Goal: Information Seeking & Learning: Check status

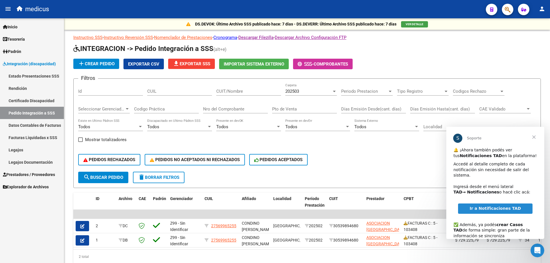
click at [537, 139] on span "Cerrar" at bounding box center [534, 137] width 21 height 21
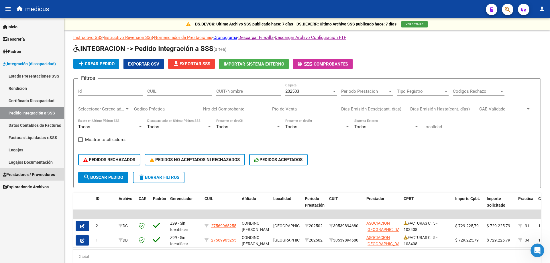
click at [41, 174] on span "Prestadores / Proveedores" at bounding box center [29, 175] width 52 height 6
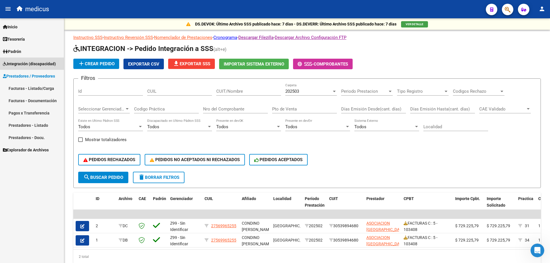
click at [32, 62] on span "Integración (discapacidad)" at bounding box center [29, 64] width 53 height 6
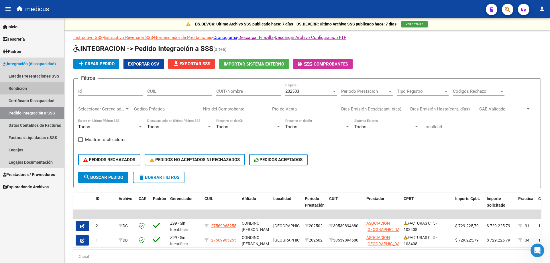
click at [28, 88] on link "Rendición" at bounding box center [32, 88] width 64 height 12
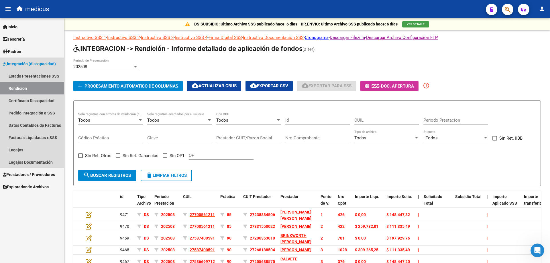
click at [30, 64] on span "Integración (discapacidad)" at bounding box center [29, 64] width 53 height 6
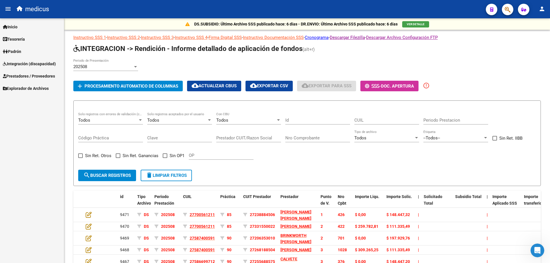
click at [22, 74] on span "Prestadores / Proveedores" at bounding box center [29, 76] width 52 height 6
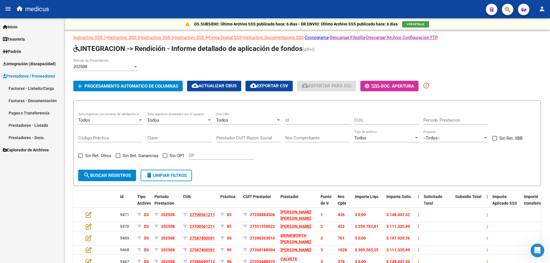
click at [23, 75] on span "Prestadores / Proveedores" at bounding box center [29, 76] width 52 height 6
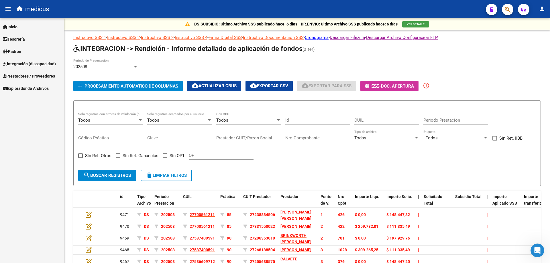
click at [27, 64] on span "Integración (discapacidad)" at bounding box center [29, 64] width 53 height 6
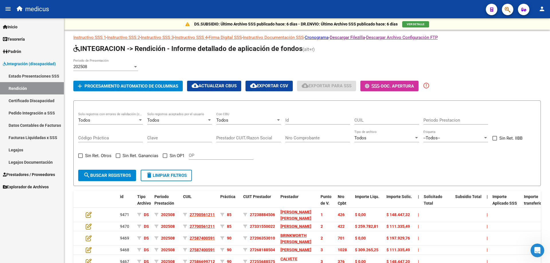
click at [36, 110] on link "Pedido Integración a SSS" at bounding box center [32, 113] width 64 height 12
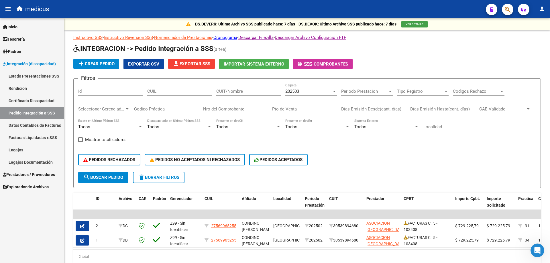
click at [20, 136] on link "Facturas Liquidadas x SSS" at bounding box center [32, 138] width 64 height 12
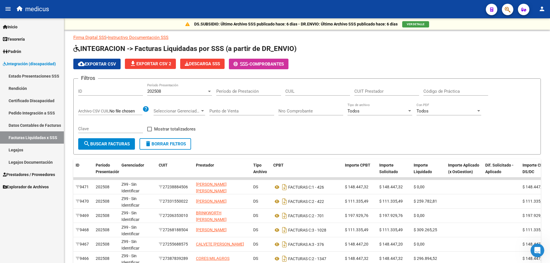
click at [27, 89] on link "Rendición" at bounding box center [32, 88] width 64 height 12
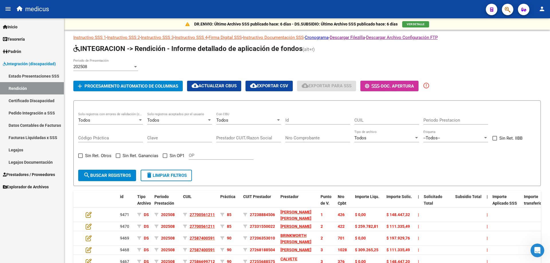
click at [24, 61] on span "Integración (discapacidad)" at bounding box center [29, 64] width 53 height 6
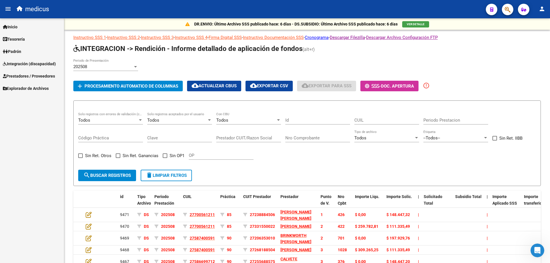
click at [38, 76] on span "Prestadores / Proveedores" at bounding box center [29, 76] width 52 height 6
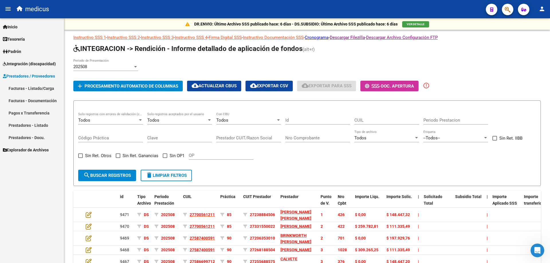
click at [32, 74] on span "Prestadores / Proveedores" at bounding box center [29, 76] width 52 height 6
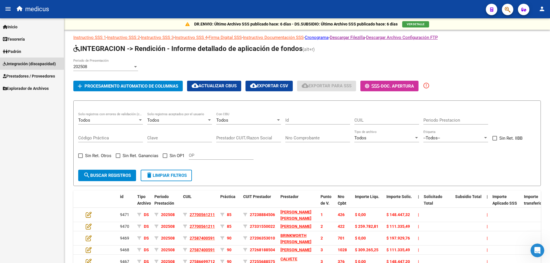
click at [31, 62] on span "Integración (discapacidad)" at bounding box center [29, 64] width 53 height 6
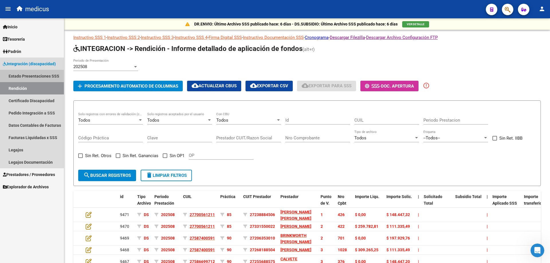
click at [28, 73] on link "Estado Presentaciones SSS" at bounding box center [32, 76] width 64 height 12
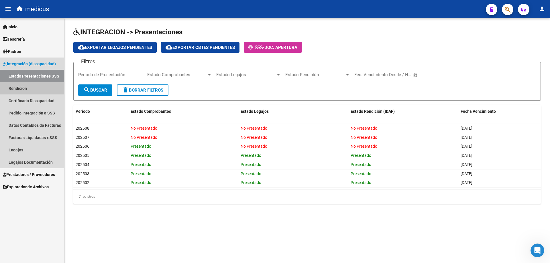
click at [22, 87] on link "Rendición" at bounding box center [32, 88] width 64 height 12
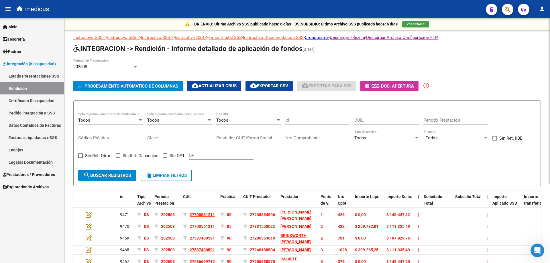
click at [419, 22] on button "VER DETALLE" at bounding box center [415, 24] width 27 height 6
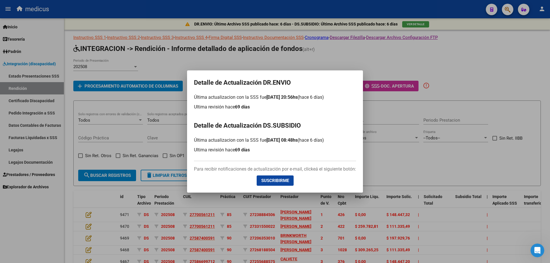
click at [140, 154] on div at bounding box center [275, 131] width 550 height 263
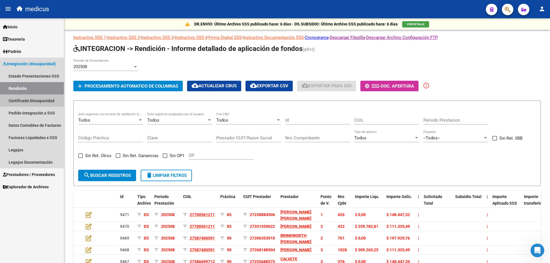
click at [35, 101] on link "Certificado Discapacidad" at bounding box center [32, 101] width 64 height 12
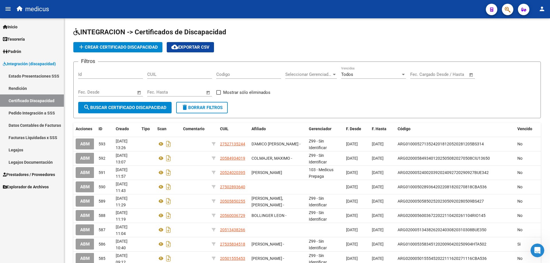
click at [34, 111] on link "Pedido Integración a SSS" at bounding box center [32, 113] width 64 height 12
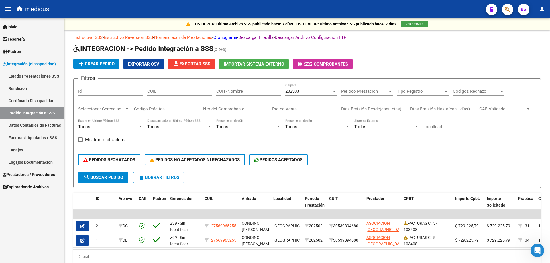
click at [10, 52] on span "Padrón" at bounding box center [12, 51] width 18 height 6
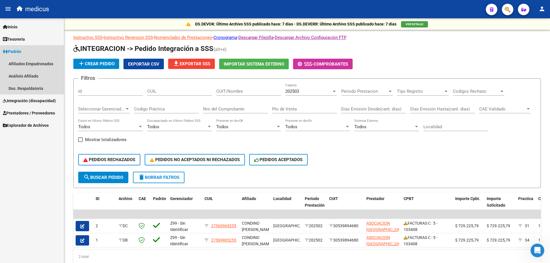
click at [21, 52] on span "Padrón" at bounding box center [12, 51] width 18 height 6
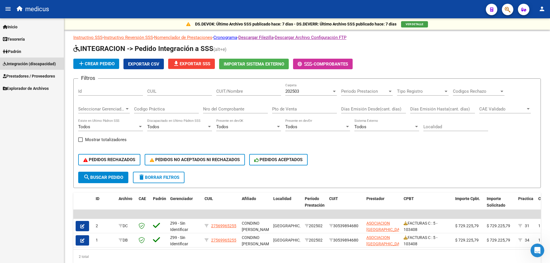
click at [26, 65] on span "Integración (discapacidad)" at bounding box center [29, 64] width 53 height 6
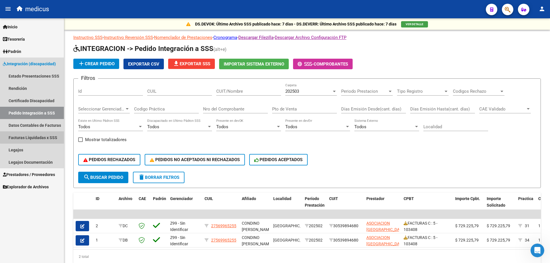
click at [43, 136] on link "Facturas Liquidadas x SSS" at bounding box center [32, 138] width 64 height 12
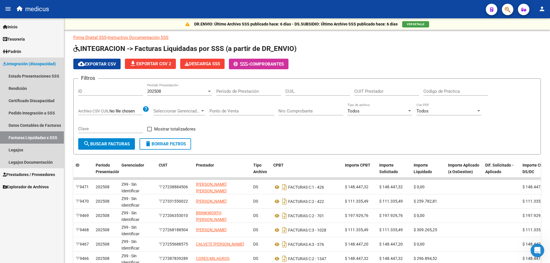
click at [15, 65] on span "Integración (discapacidad)" at bounding box center [29, 64] width 53 height 6
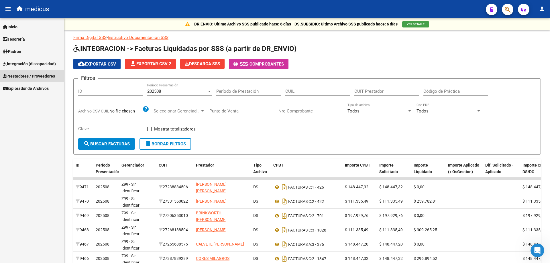
click at [44, 78] on span "Prestadores / Proveedores" at bounding box center [29, 76] width 52 height 6
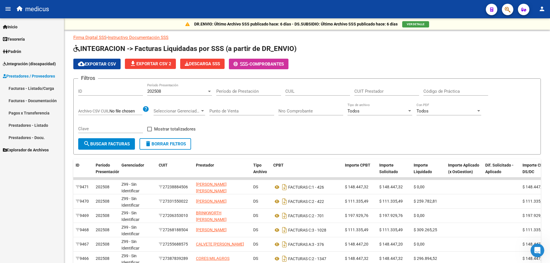
click at [28, 76] on span "Prestadores / Proveedores" at bounding box center [29, 76] width 52 height 6
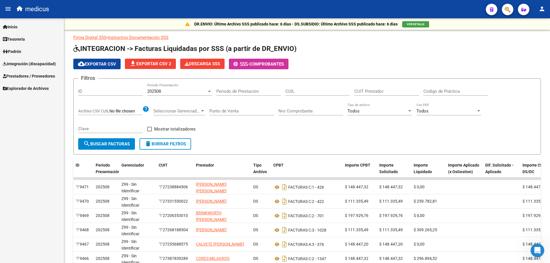
click at [42, 63] on span "Integración (discapacidad)" at bounding box center [29, 64] width 53 height 6
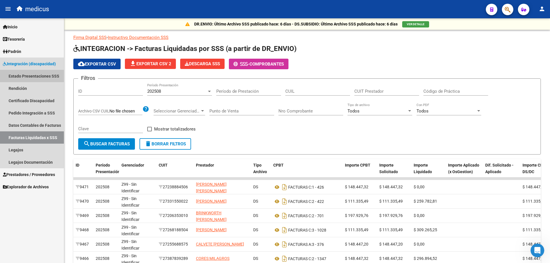
click at [28, 75] on link "Estado Presentaciones SSS" at bounding box center [32, 76] width 64 height 12
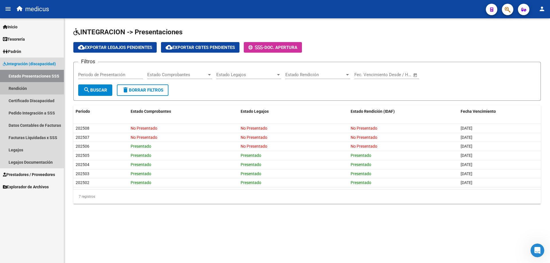
click at [21, 88] on link "Rendición" at bounding box center [32, 88] width 64 height 12
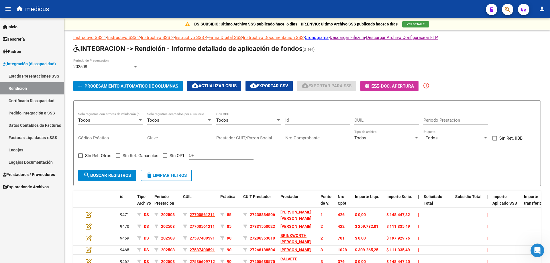
click at [24, 112] on link "Pedido Integración a SSS" at bounding box center [32, 113] width 64 height 12
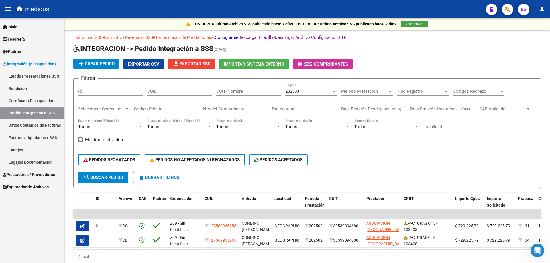
click at [34, 136] on link "Facturas Liquidadas x SSS" at bounding box center [32, 138] width 64 height 12
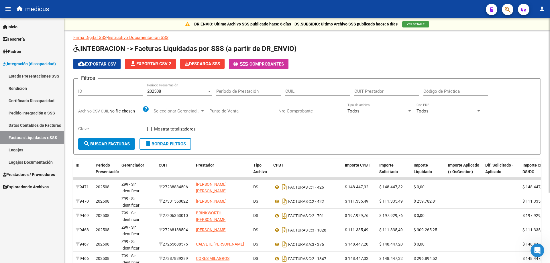
click at [416, 23] on span "VER DETALLE" at bounding box center [416, 24] width 18 height 3
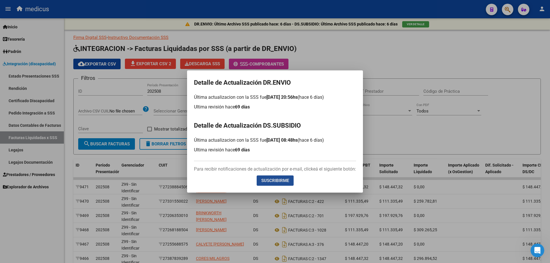
click at [280, 181] on span "Suscribirme" at bounding box center [275, 180] width 28 height 5
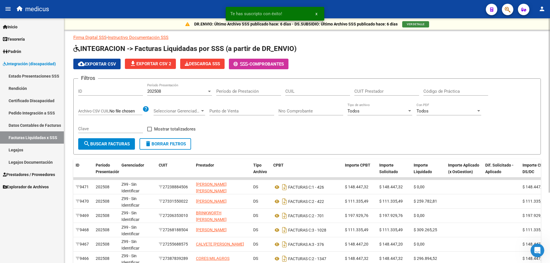
click at [407, 23] on span "VER DETALLE" at bounding box center [416, 24] width 18 height 3
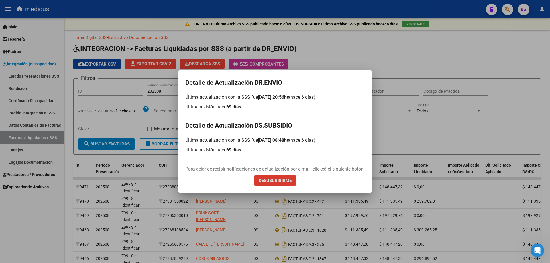
click at [462, 66] on div at bounding box center [275, 131] width 550 height 263
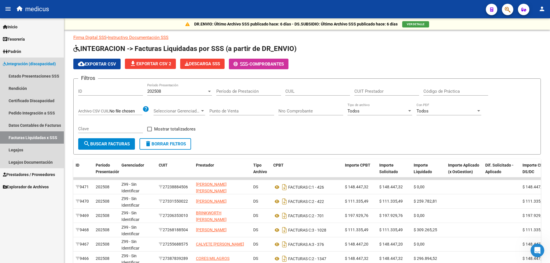
click at [20, 64] on span "Integración (discapacidad)" at bounding box center [29, 64] width 53 height 6
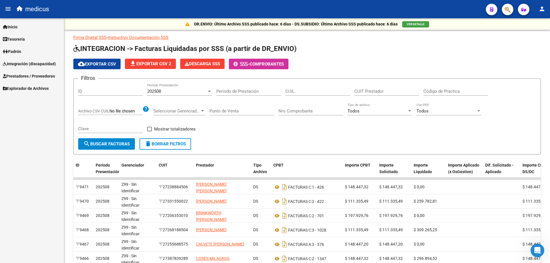
click at [17, 27] on span "Inicio" at bounding box center [10, 27] width 15 height 6
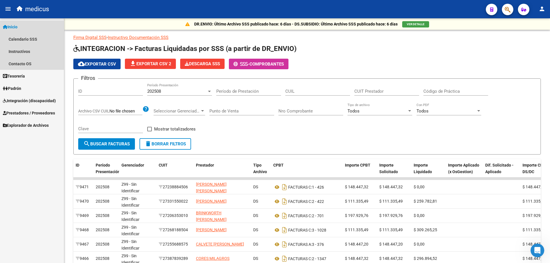
click at [17, 27] on span "Inicio" at bounding box center [10, 27] width 15 height 6
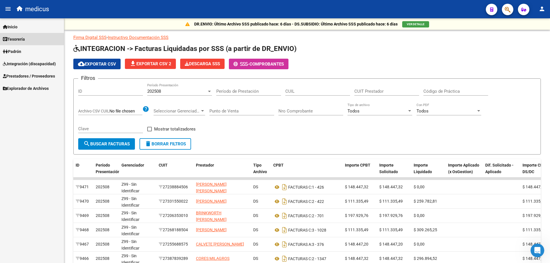
click at [19, 37] on span "Tesorería" at bounding box center [14, 39] width 22 height 6
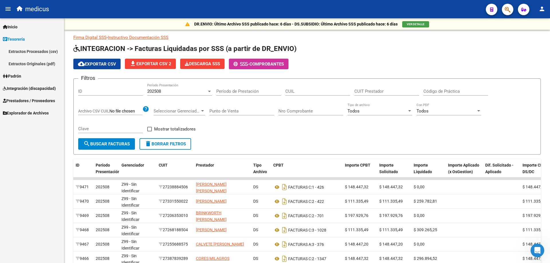
click at [19, 37] on span "Tesorería" at bounding box center [14, 39] width 22 height 6
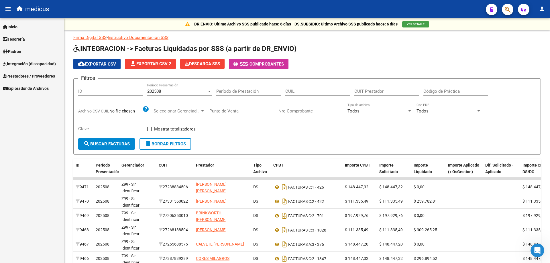
click at [27, 89] on span "Explorador de Archivos" at bounding box center [26, 88] width 46 height 6
click at [19, 100] on link "Integración" at bounding box center [32, 101] width 64 height 12
click at [33, 112] on link "DS.SUBSIDIO" at bounding box center [32, 113] width 64 height 12
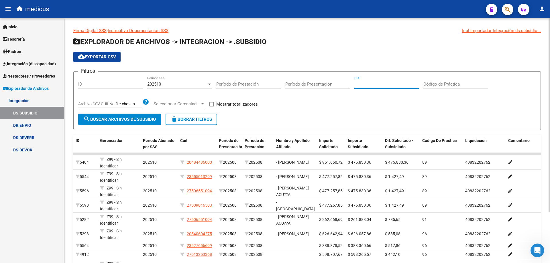
click at [363, 83] on input "CUIL" at bounding box center [387, 84] width 65 height 5
click at [210, 85] on div at bounding box center [209, 84] width 5 height 5
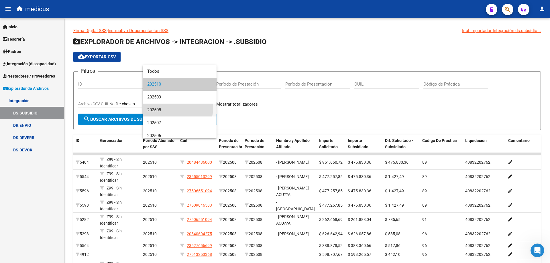
click at [174, 108] on span "202508" at bounding box center [179, 110] width 65 height 13
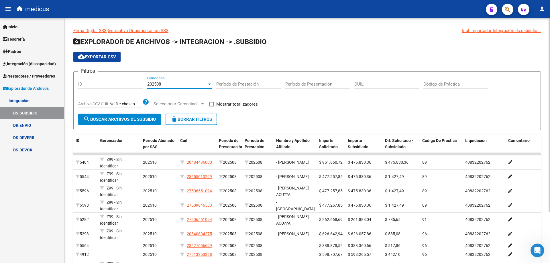
click at [374, 85] on input "CUIL" at bounding box center [387, 84] width 65 height 5
paste input "20-48448600-0"
type input "20-48448600-0"
click at [116, 120] on span "search Buscar Archivos de Subsidio" at bounding box center [119, 119] width 73 height 5
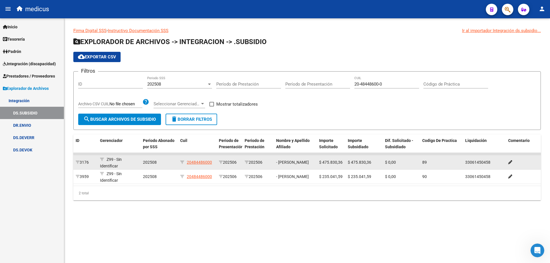
click at [204, 165] on app-link-go-to "20484486000" at bounding box center [199, 162] width 25 height 7
click at [204, 161] on span "20484486000" at bounding box center [199, 162] width 25 height 5
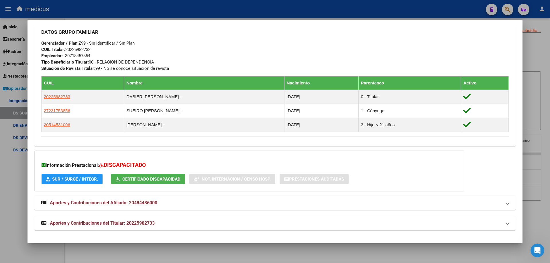
scroll to position [267, 0]
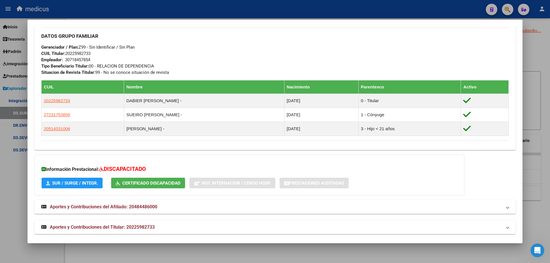
click at [543, 56] on div at bounding box center [275, 131] width 550 height 263
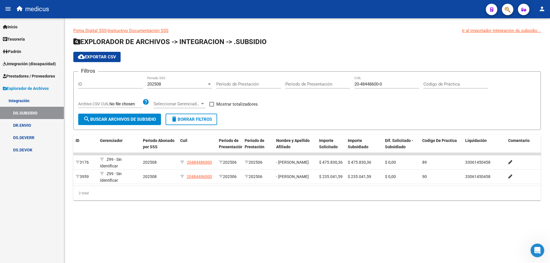
click at [209, 86] on div at bounding box center [209, 84] width 5 height 5
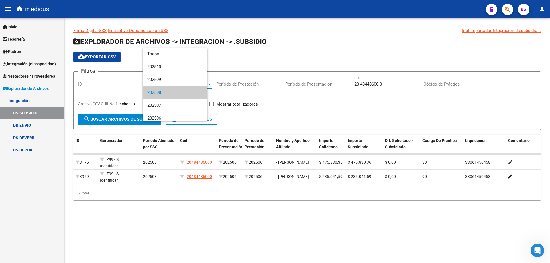
scroll to position [9, 0]
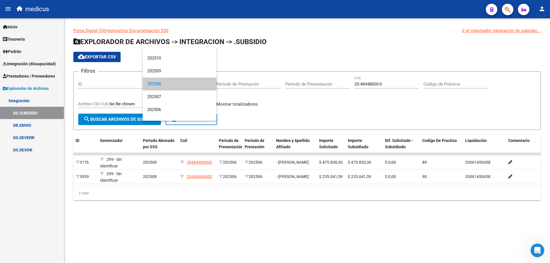
click at [209, 86] on mat-option "202508" at bounding box center [180, 84] width 74 height 13
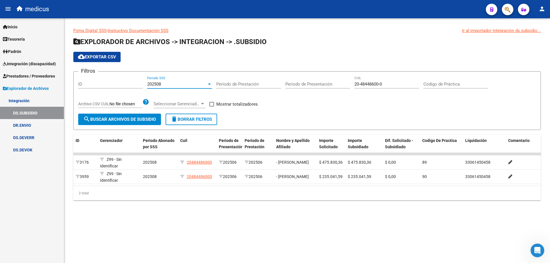
click at [209, 86] on div at bounding box center [209, 84] width 5 height 5
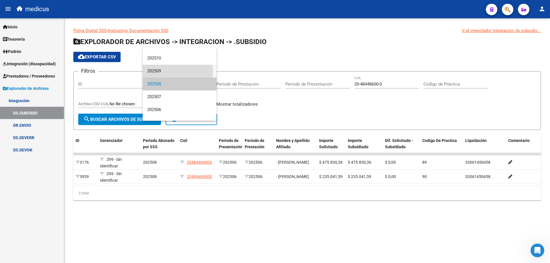
click at [172, 71] on span "202509" at bounding box center [179, 71] width 65 height 13
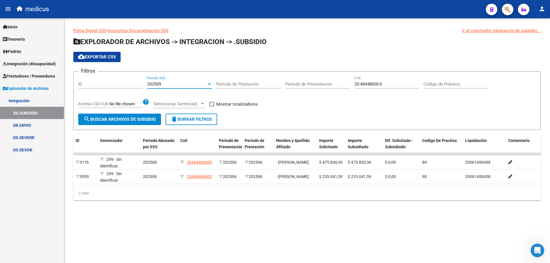
click at [137, 121] on span "search Buscar Archivos de Subsidio" at bounding box center [119, 119] width 73 height 5
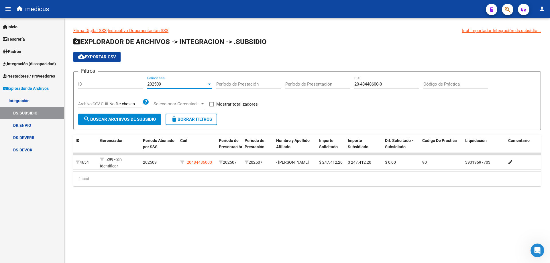
click at [209, 85] on div at bounding box center [209, 84] width 3 height 1
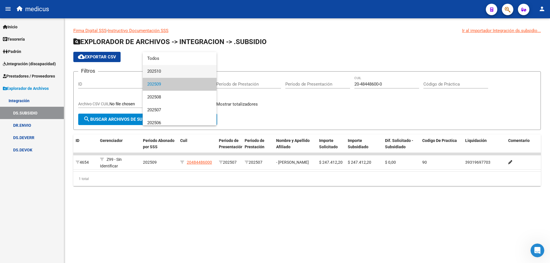
click at [170, 71] on span "202510" at bounding box center [179, 71] width 65 height 13
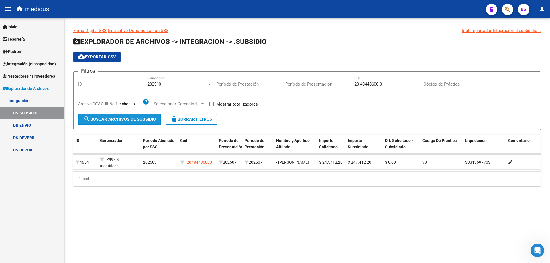
click at [132, 121] on span "search Buscar Archivos de Subsidio" at bounding box center [119, 119] width 73 height 5
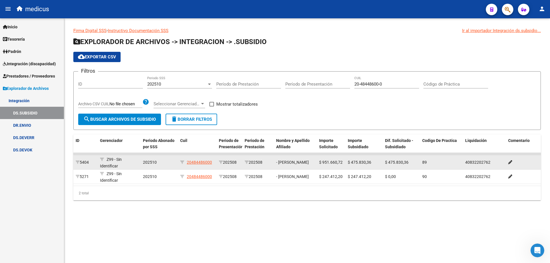
click at [86, 162] on div "5404" at bounding box center [86, 162] width 20 height 7
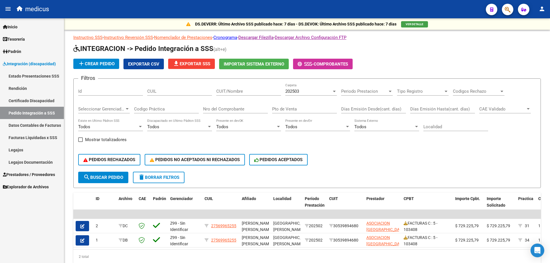
click at [29, 188] on span "Explorador de Archivos" at bounding box center [26, 187] width 46 height 6
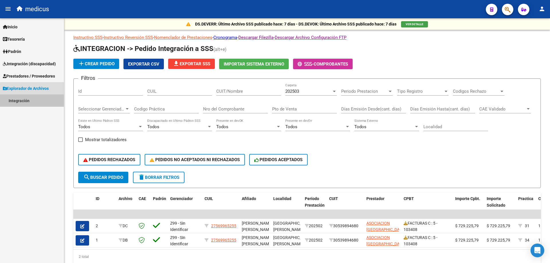
click at [24, 100] on link "Integración" at bounding box center [32, 101] width 64 height 12
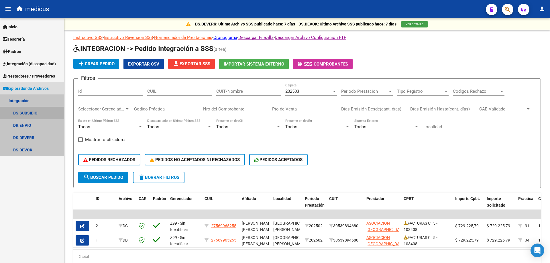
click at [38, 112] on link "DS.SUBSIDIO" at bounding box center [32, 113] width 64 height 12
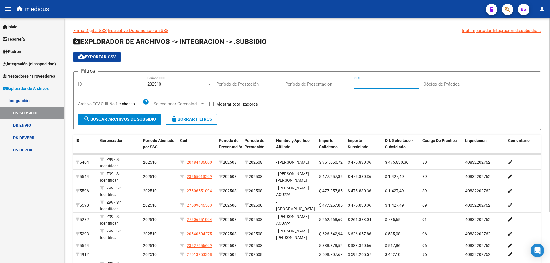
click at [373, 86] on input "CUIL" at bounding box center [387, 84] width 65 height 5
click at [387, 85] on input "CUIL" at bounding box center [387, 84] width 65 height 5
paste input "20-48448600-0"
type input "20-48448600-0"
click at [116, 117] on span "search Buscar Archivos de Subsidio" at bounding box center [119, 119] width 73 height 5
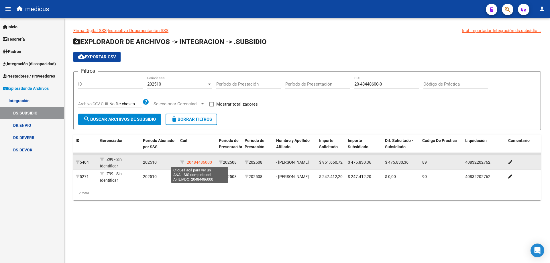
click at [201, 161] on span "20484486000" at bounding box center [199, 162] width 25 height 5
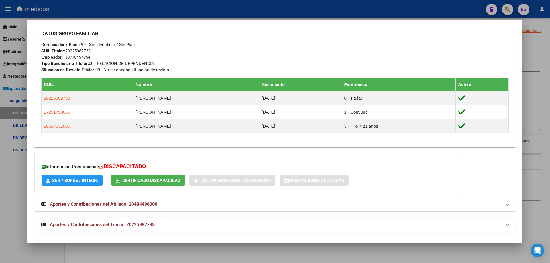
scroll to position [271, 0]
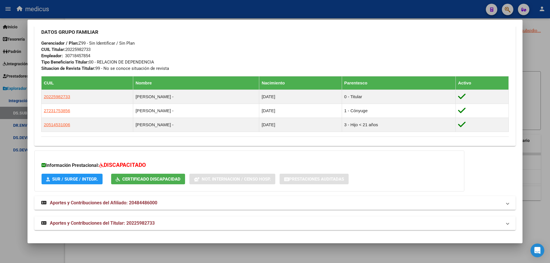
click at [544, 61] on div at bounding box center [275, 131] width 550 height 263
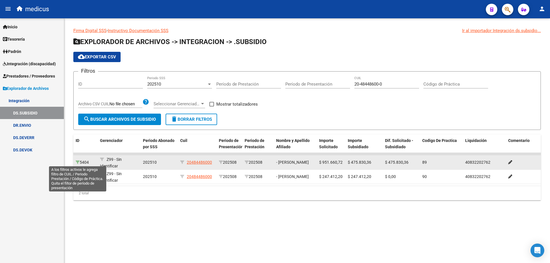
click at [77, 164] on icon at bounding box center [78, 163] width 4 height 4
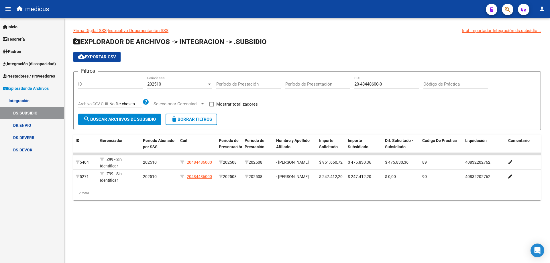
click at [380, 201] on div "2 total" at bounding box center [307, 193] width 468 height 14
click at [545, 159] on div "Firma Digital SSS - Instructivo Documentación SSS Ir al importador Integración …" at bounding box center [307, 118] width 486 height 201
